Goal: Task Accomplishment & Management: Use online tool/utility

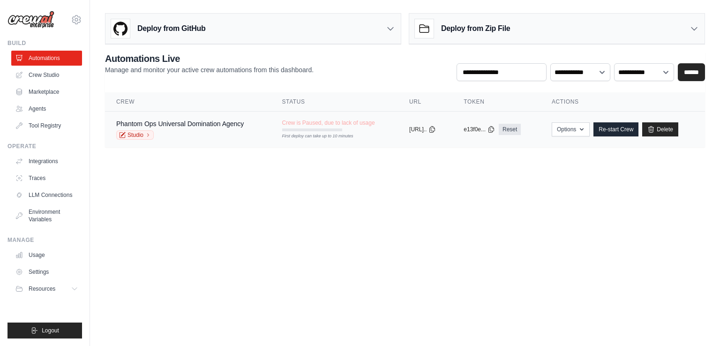
click at [341, 121] on span "Crew is Paused, due to lack of usage" at bounding box center [328, 123] width 93 height 8
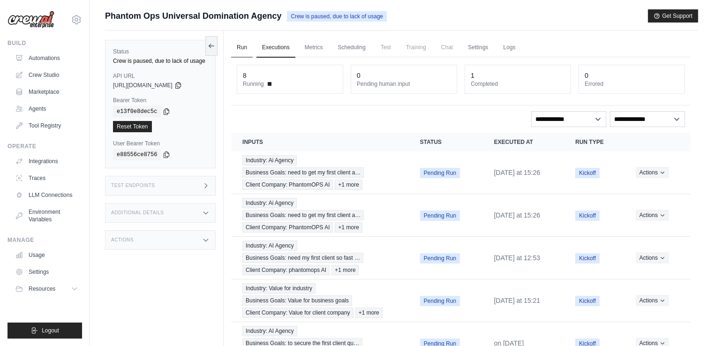
click at [242, 46] on link "Run" at bounding box center [242, 48] width 22 height 20
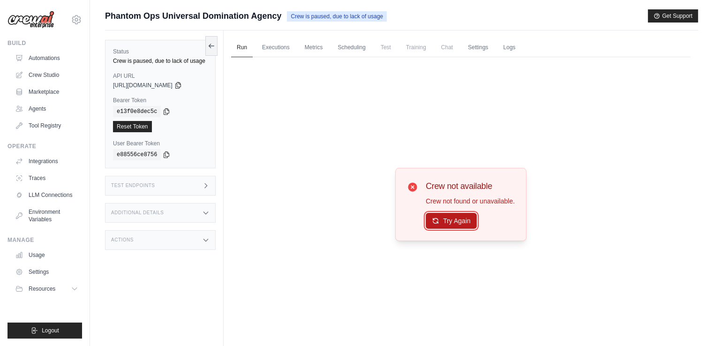
click at [471, 219] on button "Try Again" at bounding box center [451, 221] width 51 height 16
click at [274, 51] on link "Executions" at bounding box center [276, 48] width 39 height 20
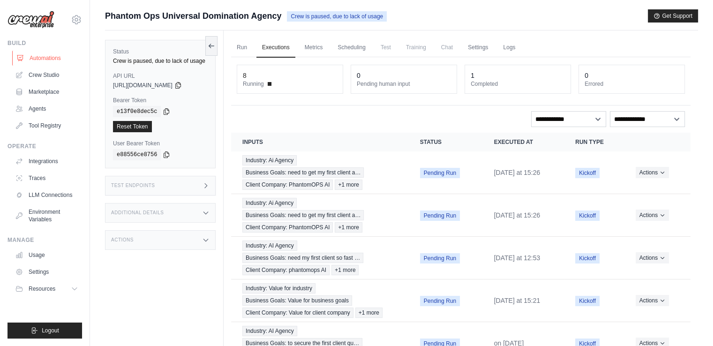
click at [53, 59] on link "Automations" at bounding box center [47, 58] width 71 height 15
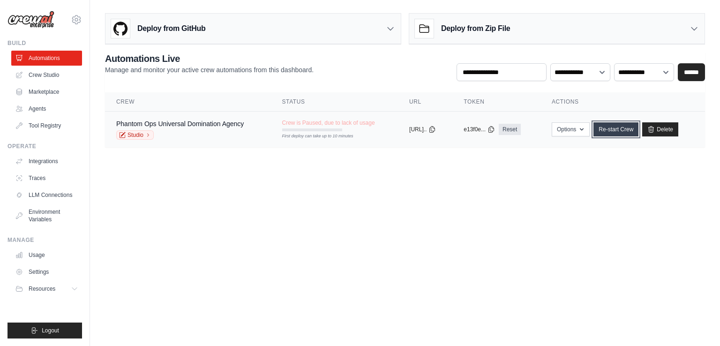
click at [611, 132] on link "Re-start Crew" at bounding box center [616, 129] width 45 height 14
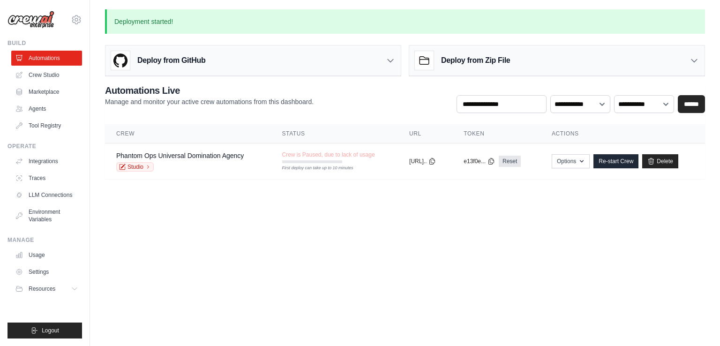
click at [450, 229] on body "ashwant144@gmail.com Settings Build Automations Crew Studio" at bounding box center [360, 173] width 720 height 346
